Goal: Navigation & Orientation: Understand site structure

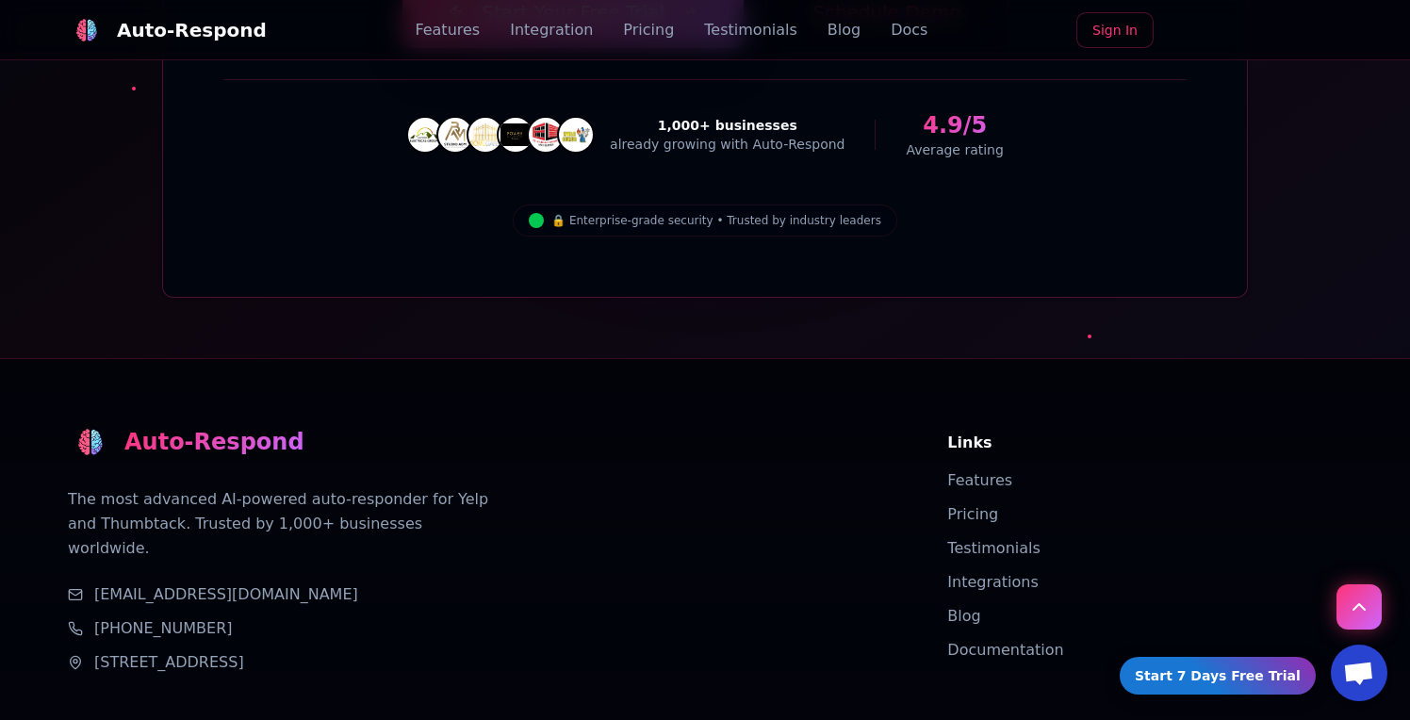
scroll to position [6766, 0]
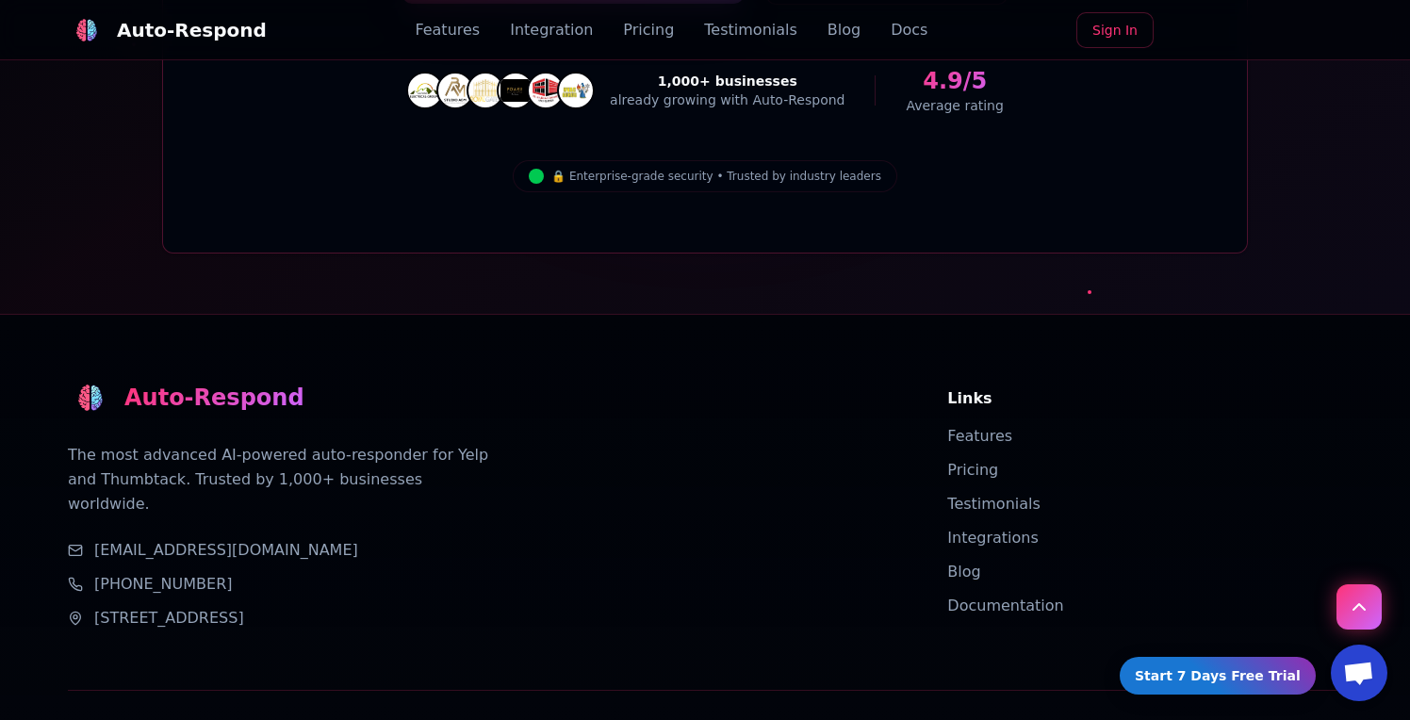
click at [568, 33] on link "Integration" at bounding box center [551, 30] width 83 height 23
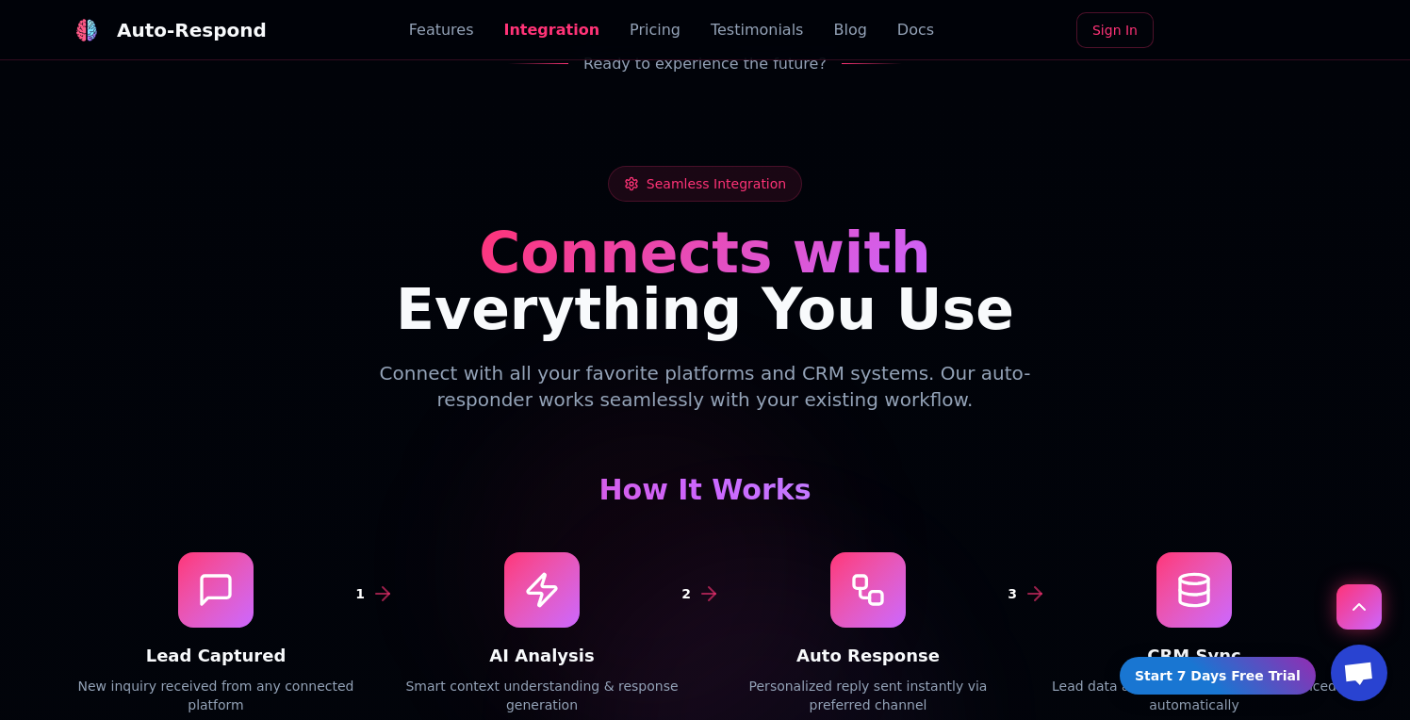
click at [638, 36] on link "Pricing" at bounding box center [655, 30] width 51 height 23
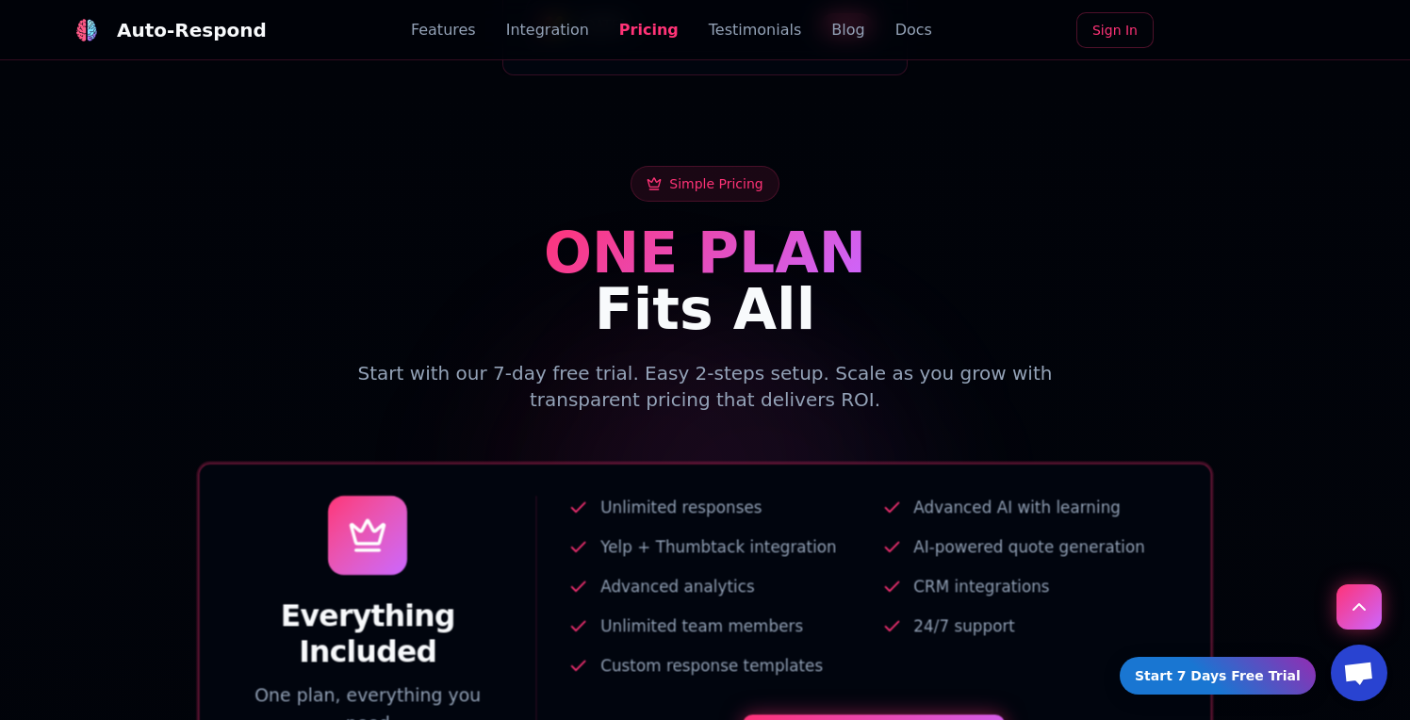
click at [746, 25] on link "Testimonials" at bounding box center [755, 30] width 93 height 23
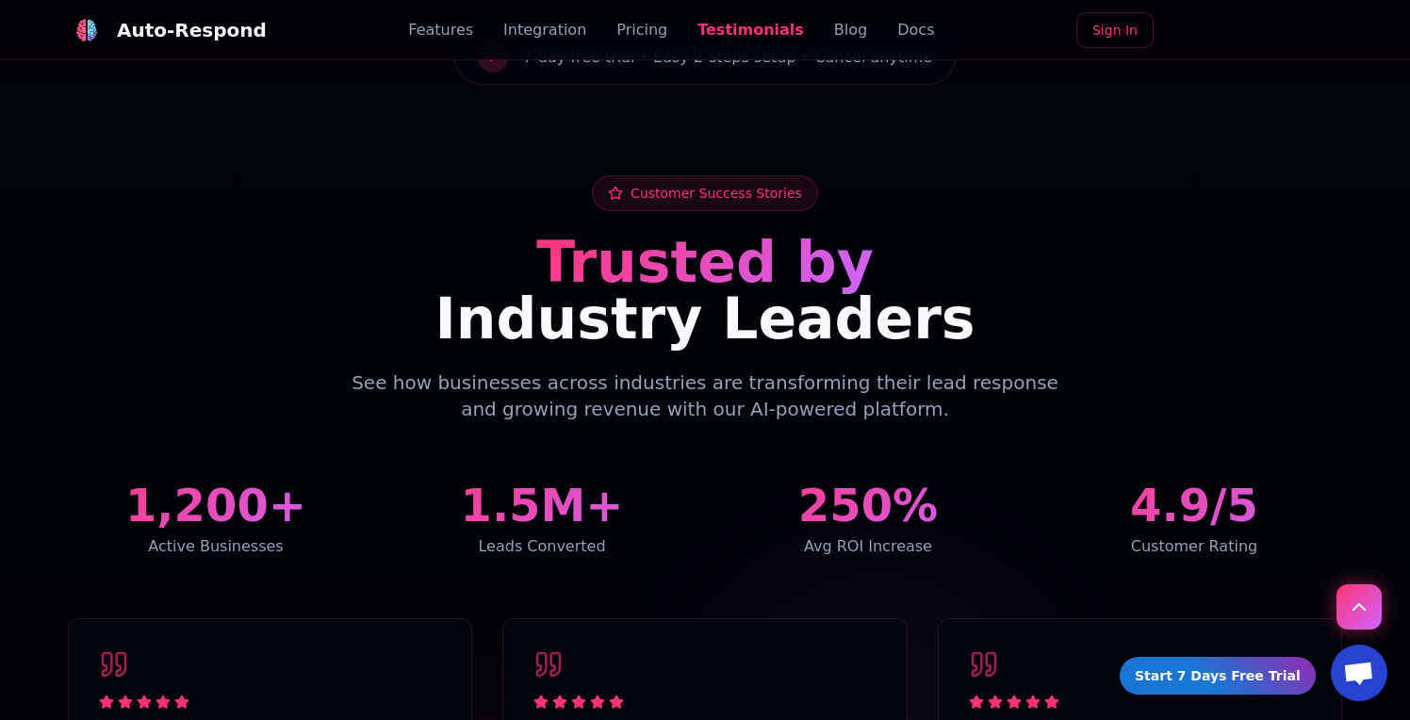
click at [834, 38] on link "Blog" at bounding box center [850, 30] width 33 height 23
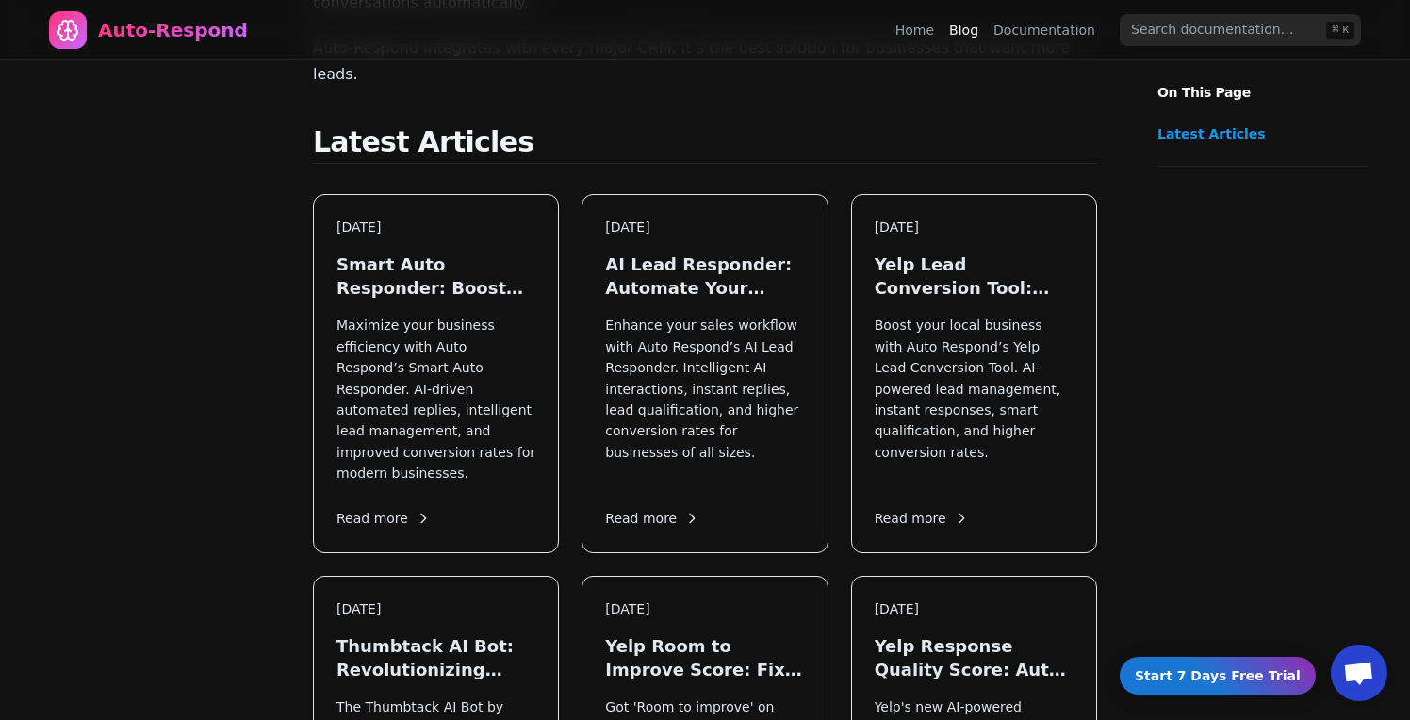
scroll to position [372, 0]
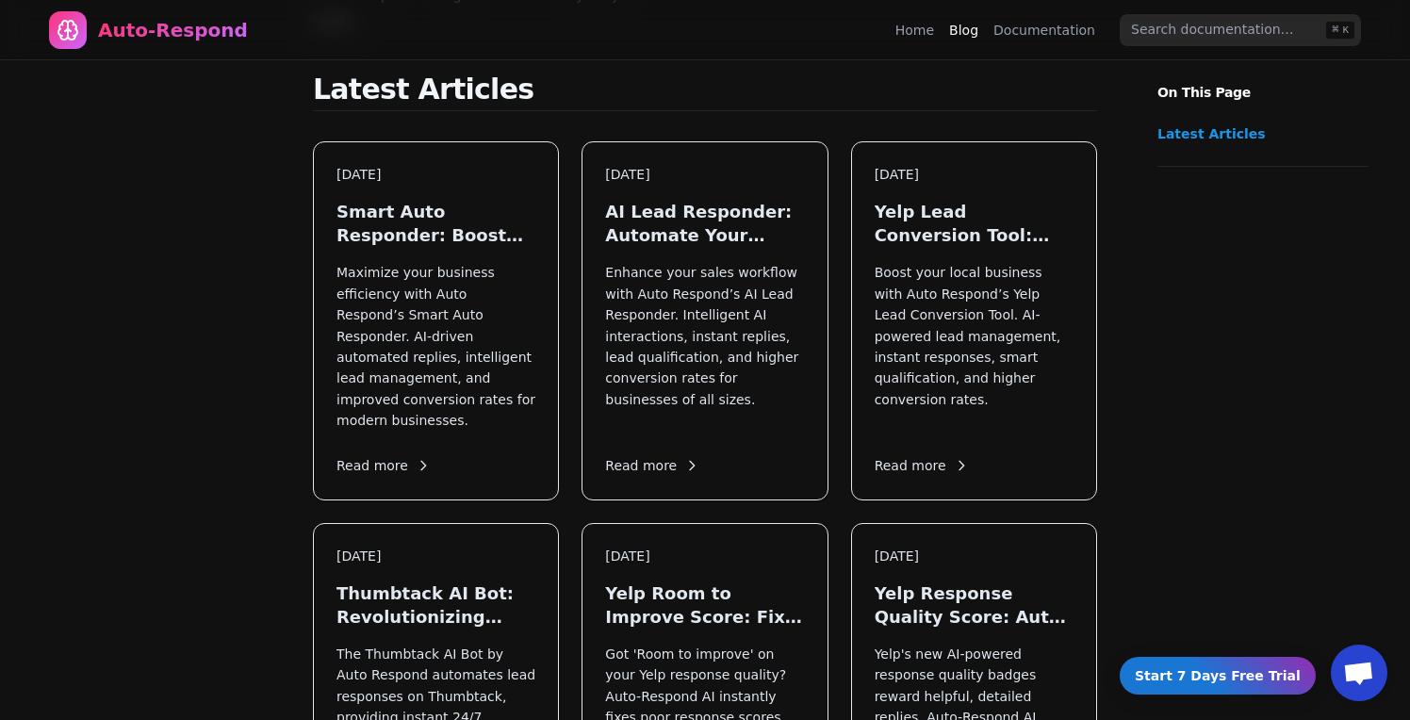
click at [934, 29] on link "Home" at bounding box center [915, 30] width 39 height 19
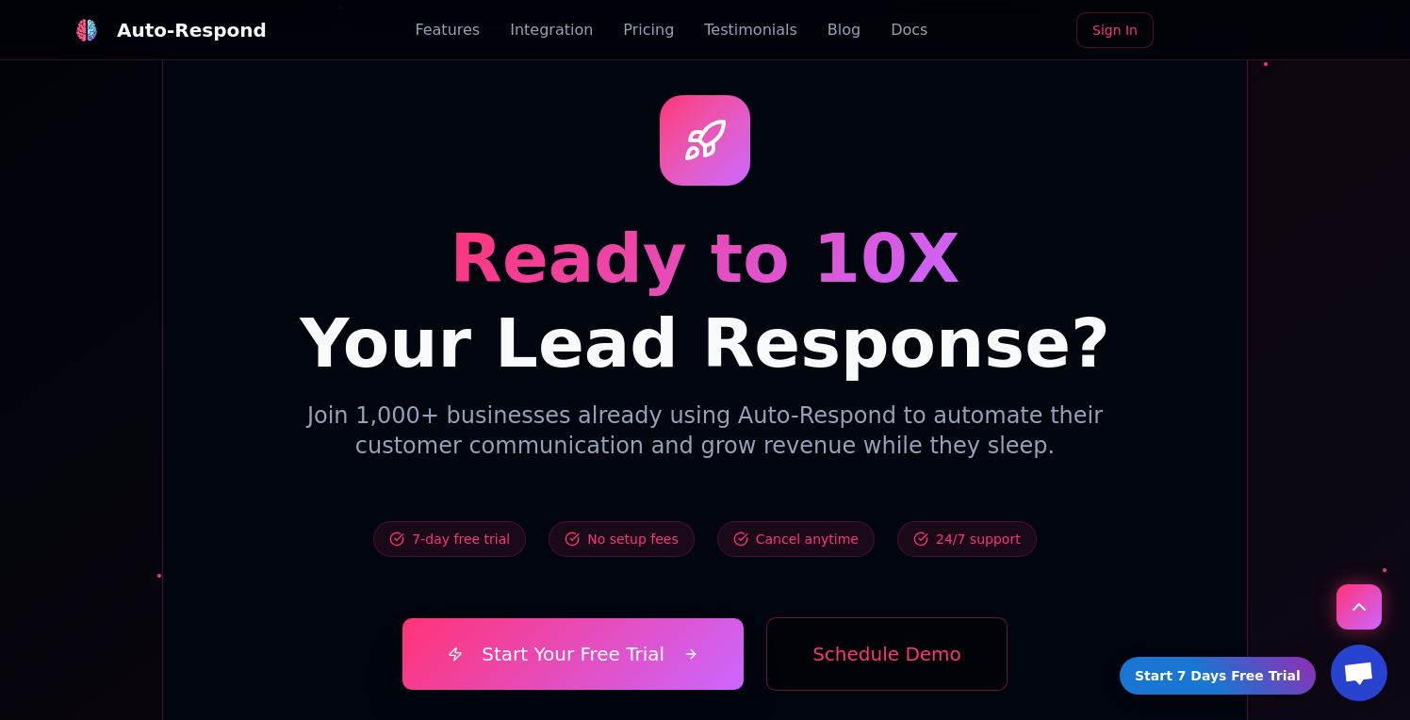
scroll to position [6083, 0]
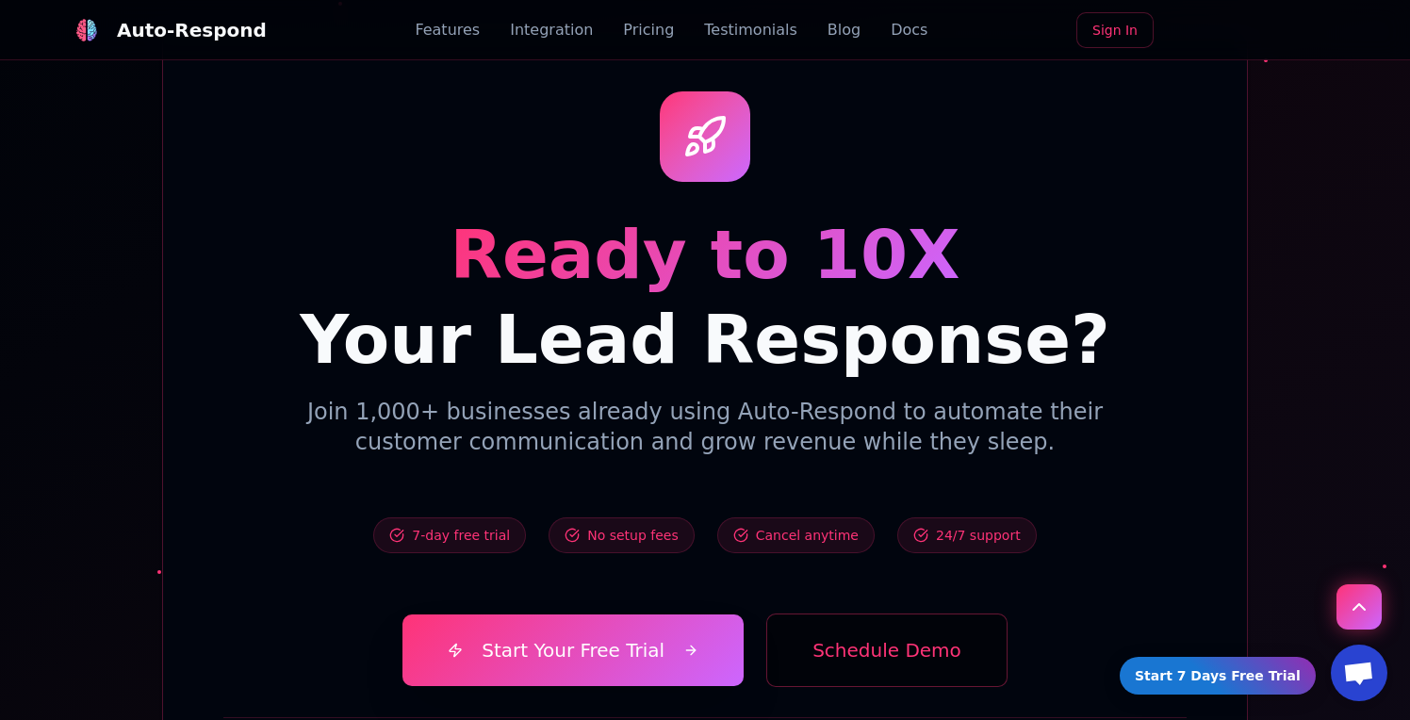
click at [639, 526] on span "No setup fees" at bounding box center [632, 535] width 91 height 19
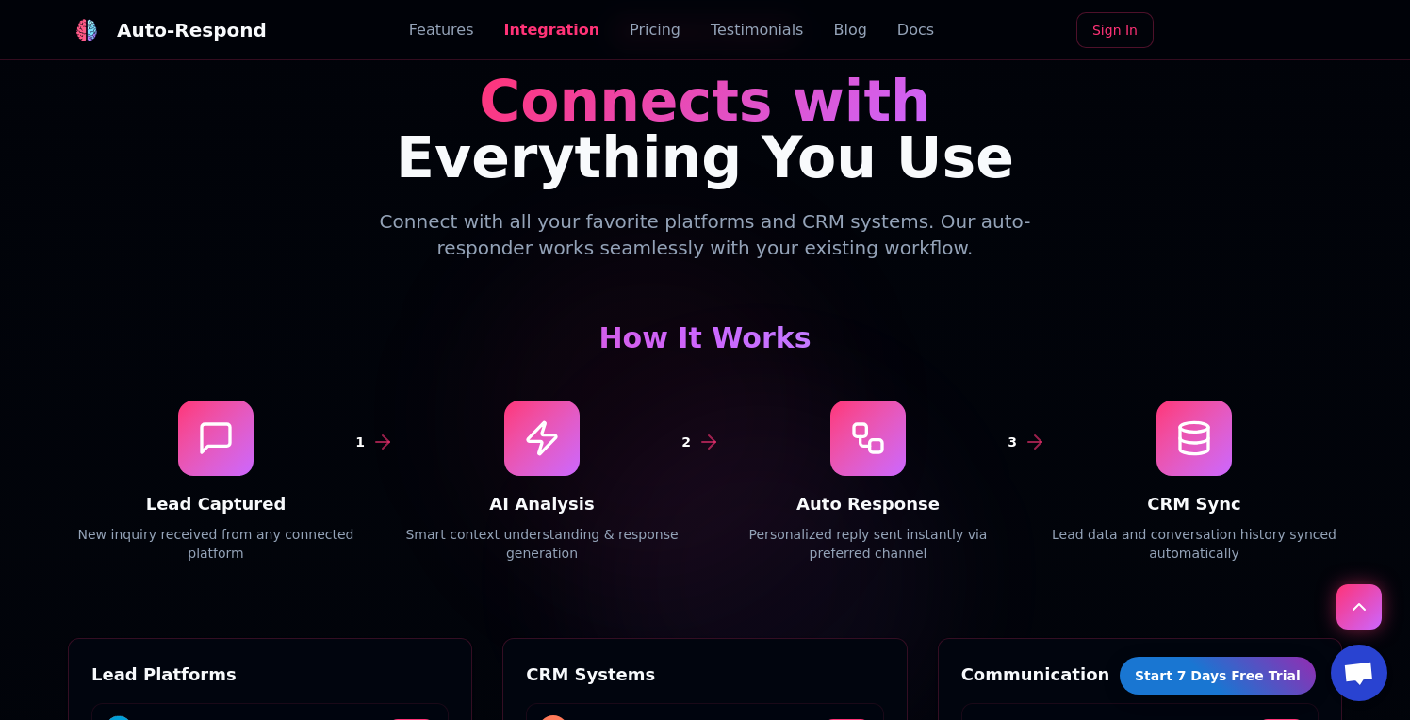
scroll to position [2389, 0]
